Goal: Check status

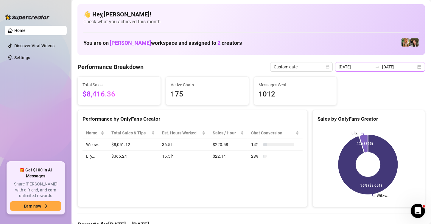
click at [417, 68] on div "[DATE] [DATE]" at bounding box center [380, 67] width 90 height 10
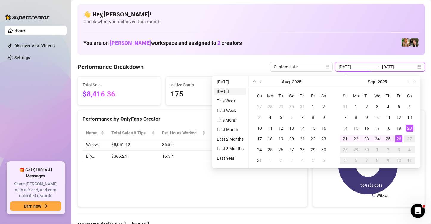
type input "[DATE]"
click at [229, 86] on ul "[DATE] [DATE] This Week Last Week This Month Last Month Last 2 Months Last 3 Mo…" at bounding box center [230, 122] width 37 height 92
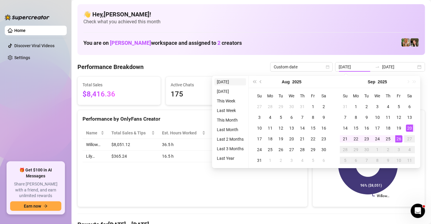
type input "[DATE]"
click at [229, 83] on li "[DATE]" at bounding box center [231, 81] width 32 height 7
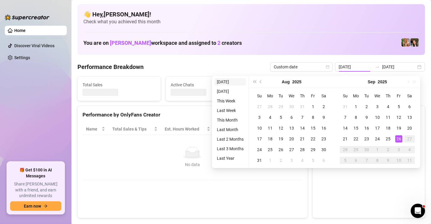
type input "[DATE]"
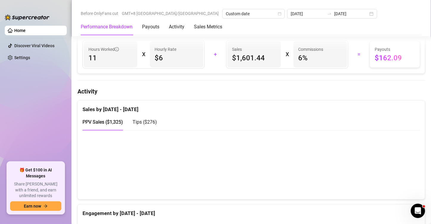
scroll to position [228, 0]
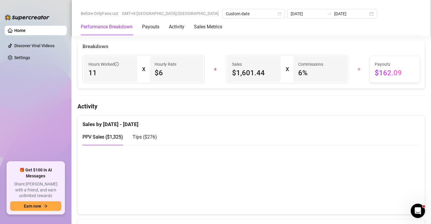
click at [142, 139] on div "Tips ( $276 )" at bounding box center [145, 136] width 24 height 7
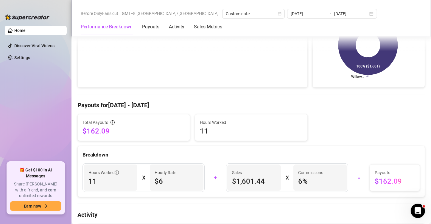
scroll to position [179, 0]
